Goal: Information Seeking & Learning: Find specific page/section

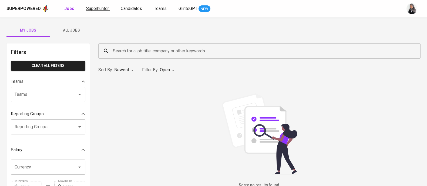
click at [95, 8] on span "Superhunter" at bounding box center [97, 8] width 23 height 5
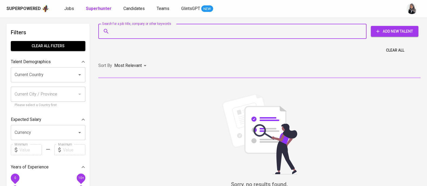
click at [142, 30] on input "Search for a job title, company or other keywords" at bounding box center [234, 31] width 244 height 10
paste input "[EMAIL_ADDRESS][DOMAIN_NAME]"
type input "[EMAIL_ADDRESS][DOMAIN_NAME]"
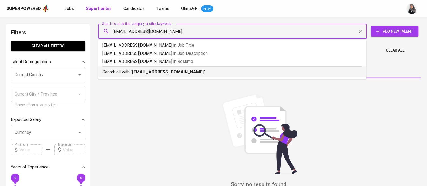
click at [173, 72] on b "[EMAIL_ADDRESS][DOMAIN_NAME]" at bounding box center [168, 71] width 72 height 5
click at [173, 72] on div "Sort By Most Relevant MOST_RELEVANT" at bounding box center [259, 66] width 329 height 16
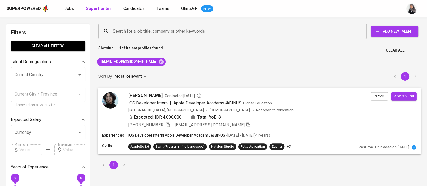
click at [282, 109] on div "Indonesia, Jakarta Pusat Male Not open to relocation" at bounding box center [249, 109] width 242 height 5
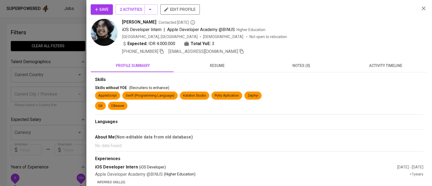
click at [391, 58] on div "Save 2 Activities edit profile Anandito Baramayasi Contacted 1 year ago iOS Dev…" at bounding box center [259, 113] width 337 height 219
click at [381, 67] on span "activity timeline" at bounding box center [386, 65] width 78 height 7
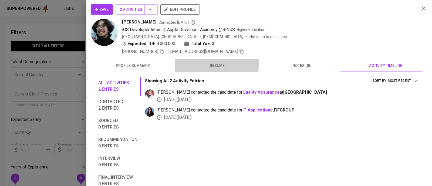
click at [209, 64] on span "resume" at bounding box center [217, 65] width 78 height 7
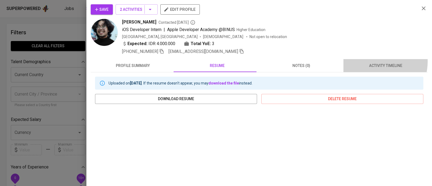
click at [371, 61] on button "activity timeline" at bounding box center [385, 65] width 84 height 13
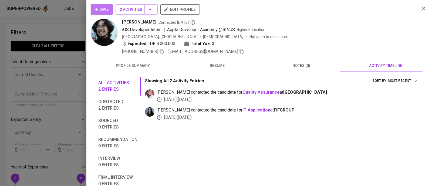
click at [97, 7] on icon "button" at bounding box center [96, 9] width 5 height 5
click at [163, 51] on icon "button" at bounding box center [161, 51] width 5 height 5
drag, startPoint x: 122, startPoint y: 22, endPoint x: 164, endPoint y: 20, distance: 42.4
click at [164, 20] on div "Anandito Baramayasi Contacted 1 year ago" at bounding box center [268, 22] width 293 height 6
copy span "[PERSON_NAME]"
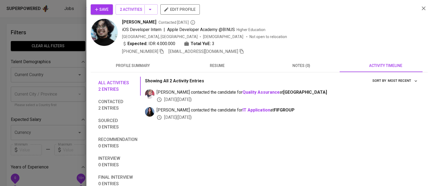
click at [312, 39] on div "Anandito Baramayasi Contacted 1 year ago iOS Developer Intern | Apple Developer…" at bounding box center [268, 37] width 293 height 36
click at [422, 9] on icon "button" at bounding box center [424, 8] width 4 height 4
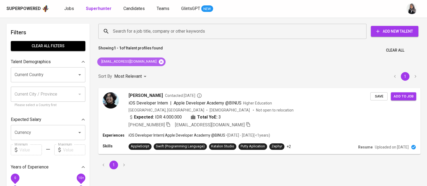
click at [158, 60] on icon at bounding box center [161, 62] width 6 height 6
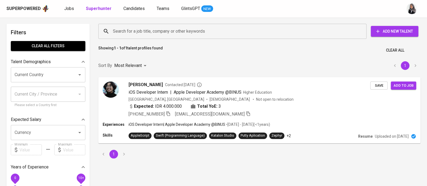
click at [170, 29] on input "Search for a job title, company or other keywords" at bounding box center [234, 31] width 244 height 10
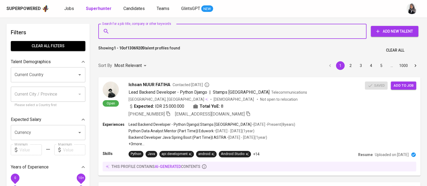
paste input "lamsiharsrt24@gmail.com"
type input "lamsiharsrt24@gmail.com"
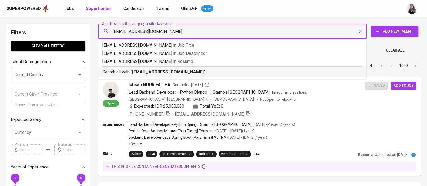
click at [178, 74] on b "lamsiharsrt24@gmail.com" at bounding box center [168, 71] width 72 height 5
click at [178, 74] on div "Sort By Most Relevant MOST_RELEVANT 1 2 3 4 5 … 1000" at bounding box center [259, 66] width 329 height 16
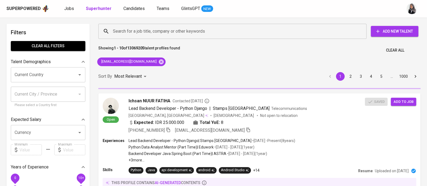
click at [322, 48] on div "Showing 1 - 10 of 13069205 talent profiles found Clear All" at bounding box center [259, 48] width 329 height 13
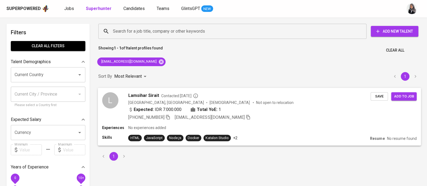
click at [282, 112] on div "Expected: IDR 7.000.000 Total YoE: 1" at bounding box center [249, 110] width 242 height 8
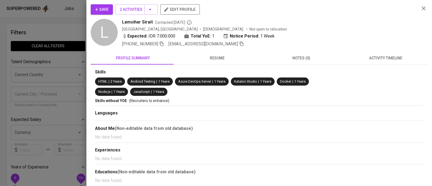
click at [384, 59] on span "activity timeline" at bounding box center [386, 58] width 78 height 7
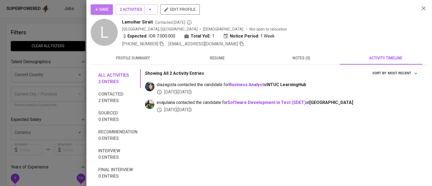
click at [99, 11] on span "Save" at bounding box center [102, 9] width 14 height 7
drag, startPoint x: 120, startPoint y: 24, endPoint x: 151, endPoint y: 22, distance: 31.6
click at [151, 22] on div "L Lamsihar Sirait Contacted 24 days ago Indonesia, Medan Female Not open to rel…" at bounding box center [253, 33] width 325 height 28
copy span "Lamsihar Sirait"
click at [324, 11] on div "Save 2 Activities edit profile" at bounding box center [253, 11] width 325 height 15
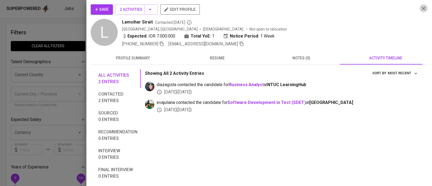
click at [421, 6] on icon "button" at bounding box center [423, 8] width 6 height 6
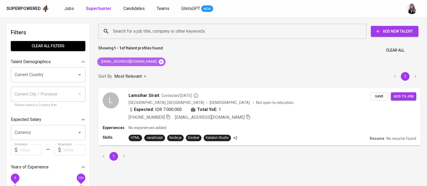
click at [158, 59] on icon at bounding box center [161, 62] width 6 height 6
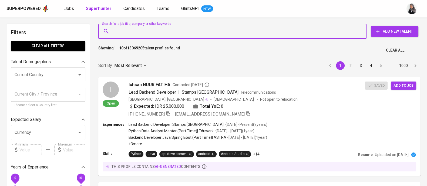
click at [161, 36] on input "Search for a job title, company or other keywords" at bounding box center [234, 31] width 244 height 10
paste input "ilhamizzul@gmail.com"
type input "ilhamizzul@gmail.com"
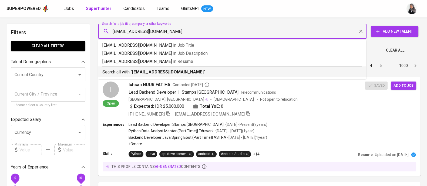
click at [180, 69] on p "Search all with " ilhamizzul@gmail.com "" at bounding box center [232, 72] width 260 height 6
click at [180, 69] on div "Sort By Most Relevant MOST_RELEVANT 1 2 3 4 5 … 1000" at bounding box center [259, 66] width 329 height 16
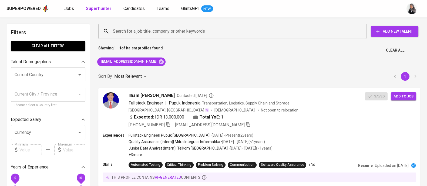
click at [293, 49] on div "Showing 1 - 1 of 1 talent profiles found Clear All" at bounding box center [259, 48] width 329 height 13
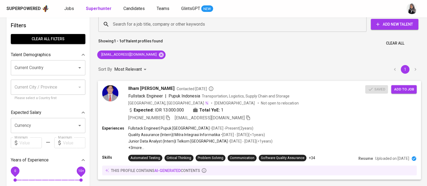
scroll to position [7, 0]
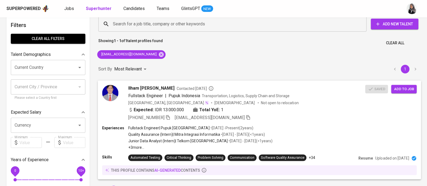
click at [312, 109] on div "Expected: IDR 13.000.000 Total YoE: 1" at bounding box center [246, 110] width 237 height 8
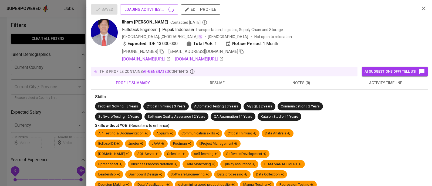
click at [373, 87] on button "activity timeline" at bounding box center [385, 82] width 84 height 13
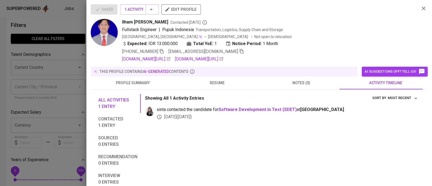
click at [205, 80] on span "resume" at bounding box center [217, 83] width 78 height 7
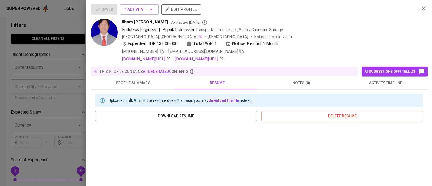
click at [162, 54] on span "+62 853-3583-1672" at bounding box center [143, 51] width 42 height 6
click at [162, 52] on icon "button" at bounding box center [162, 51] width 4 height 5
drag, startPoint x: 121, startPoint y: 21, endPoint x: 148, endPoint y: 21, distance: 27.3
click at [148, 21] on div "Ilham Izzul Hadyan Contacted 1 month ago Fullstack Engineer | Pupuk Indonesia T…" at bounding box center [253, 40] width 325 height 43
click at [159, 22] on div "Ilham Izzul Hadyan Contacted 1 month ago" at bounding box center [268, 22] width 293 height 6
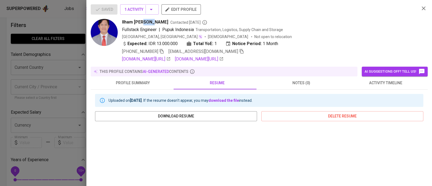
drag, startPoint x: 150, startPoint y: 21, endPoint x: 140, endPoint y: 22, distance: 10.0
click at [140, 22] on span "Ilham Izzul Hadyan" at bounding box center [145, 22] width 46 height 6
drag, startPoint x: 122, startPoint y: 22, endPoint x: 158, endPoint y: 21, distance: 36.5
click at [158, 21] on div "Ilham Izzul Hadyan Contacted 1 month ago Fullstack Engineer | Pupuk Indonesia T…" at bounding box center [253, 40] width 325 height 43
copy span "Ilham Izzul Hadyan"
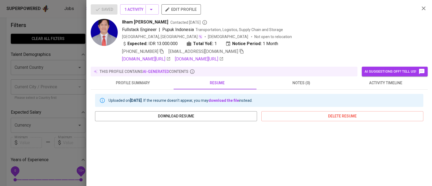
click at [320, 25] on div "Ilham Izzul Hadyan Contacted 1 month ago" at bounding box center [268, 22] width 293 height 6
click at [420, 6] on icon "button" at bounding box center [423, 8] width 6 height 6
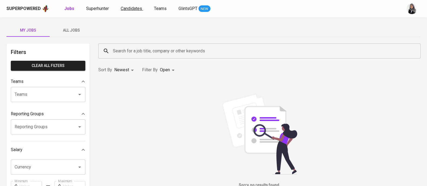
click at [130, 7] on span "Candidates" at bounding box center [131, 8] width 21 height 5
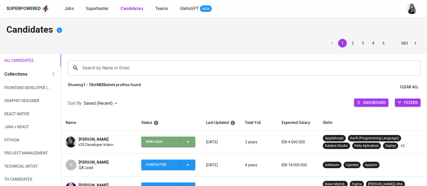
click at [187, 142] on icon "button" at bounding box center [187, 142] width 3 height 1
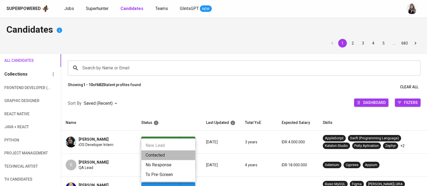
click at [175, 151] on li "Contacted" at bounding box center [168, 155] width 54 height 10
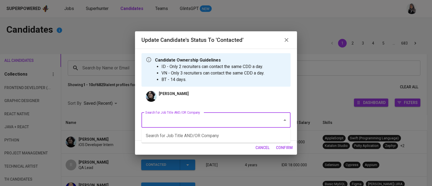
click at [181, 121] on input "Search for Job Title AND/OR Company" at bounding box center [208, 120] width 129 height 10
type input "g"
type input "sdet"
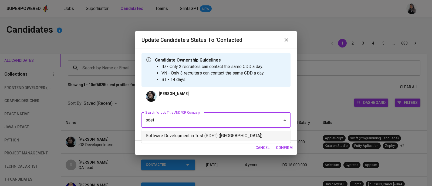
click at [201, 136] on li "Software Development in Test (SDET) ([GEOGRAPHIC_DATA])" at bounding box center [216, 136] width 149 height 10
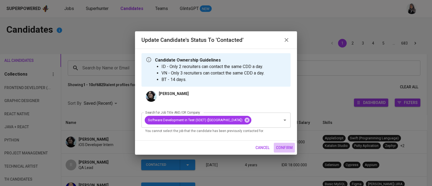
click at [287, 151] on span "confirm" at bounding box center [284, 147] width 17 height 7
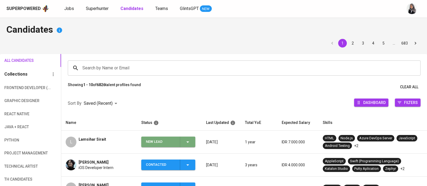
click at [190, 141] on icon "button" at bounding box center [187, 142] width 6 height 6
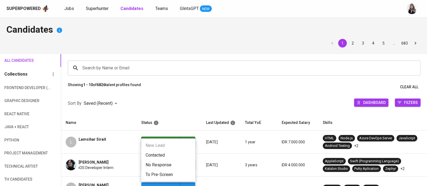
click at [156, 159] on li "Contacted" at bounding box center [168, 155] width 54 height 10
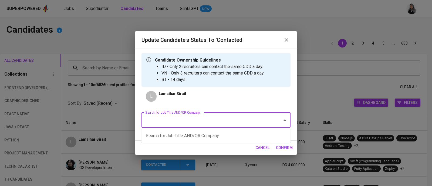
click at [223, 125] on input "Search for Job Title AND/OR Company" at bounding box center [208, 120] width 129 height 10
type input "c"
type input "sdet"
type input "n"
type input "fwd"
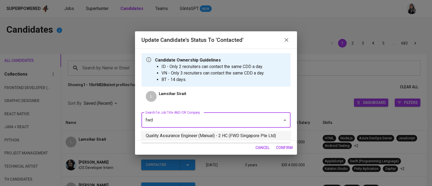
click at [212, 132] on li "Quality Assurance Engineer (Manual) - 2 HC (FWD Singapore Pte Ltd)" at bounding box center [216, 136] width 149 height 10
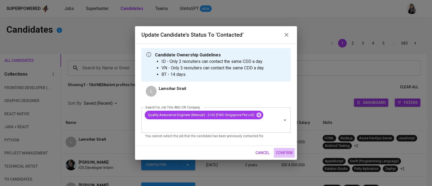
click at [281, 149] on button "confirm" at bounding box center [284, 153] width 21 height 10
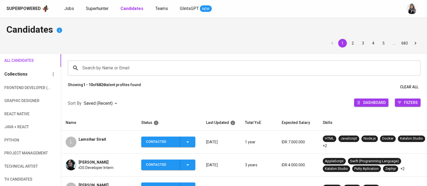
click at [274, 30] on h4 "Candidates" at bounding box center [213, 30] width 414 height 13
